Goal: Communication & Community: Connect with others

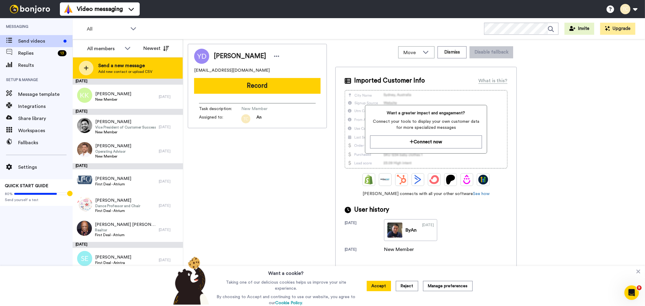
click at [116, 59] on div "Send a new message Add new contact or upload CSV" at bounding box center [128, 67] width 110 height 21
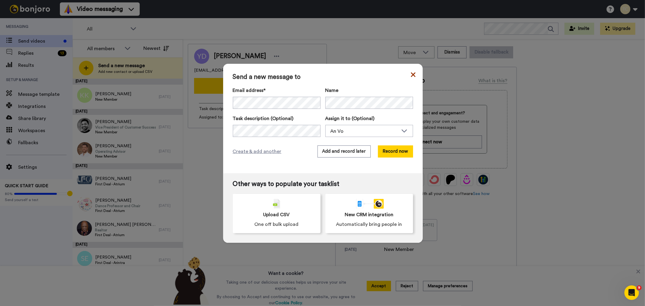
click at [411, 75] on icon at bounding box center [413, 74] width 5 height 5
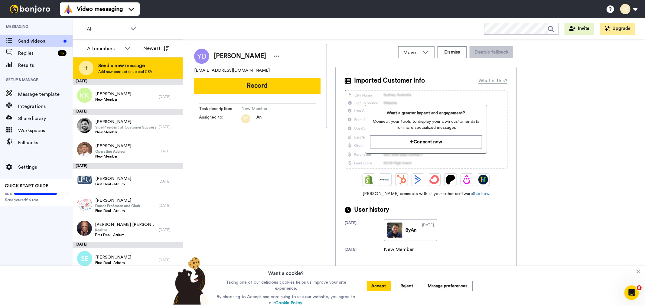
click at [112, 61] on div "Send a new message Add new contact or upload CSV" at bounding box center [128, 67] width 110 height 21
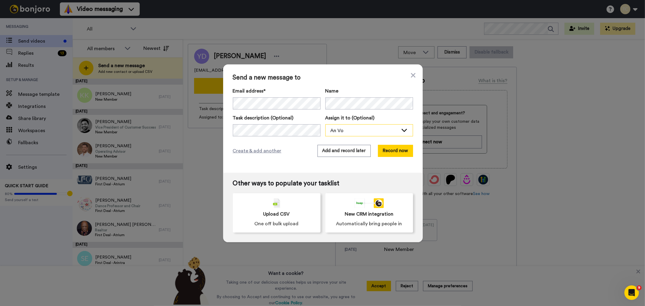
drag, startPoint x: 351, startPoint y: 129, endPoint x: 347, endPoint y: 136, distance: 8.0
click at [351, 129] on div "An Vo" at bounding box center [364, 130] width 68 height 7
click at [336, 152] on span "Stew [PERSON_NAME]" at bounding box center [352, 153] width 54 height 6
click at [339, 152] on button "Add and record later" at bounding box center [343, 151] width 53 height 12
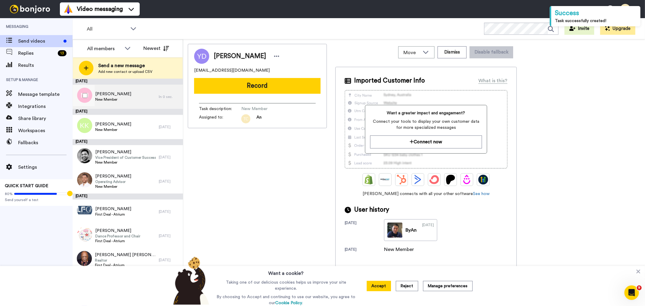
click at [119, 91] on span "[PERSON_NAME]" at bounding box center [113, 94] width 36 height 6
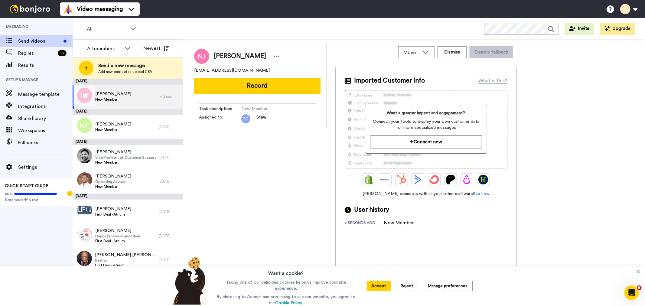
click at [126, 96] on span "[PERSON_NAME]" at bounding box center [113, 94] width 36 height 6
